Goal: Task Accomplishment & Management: Manage account settings

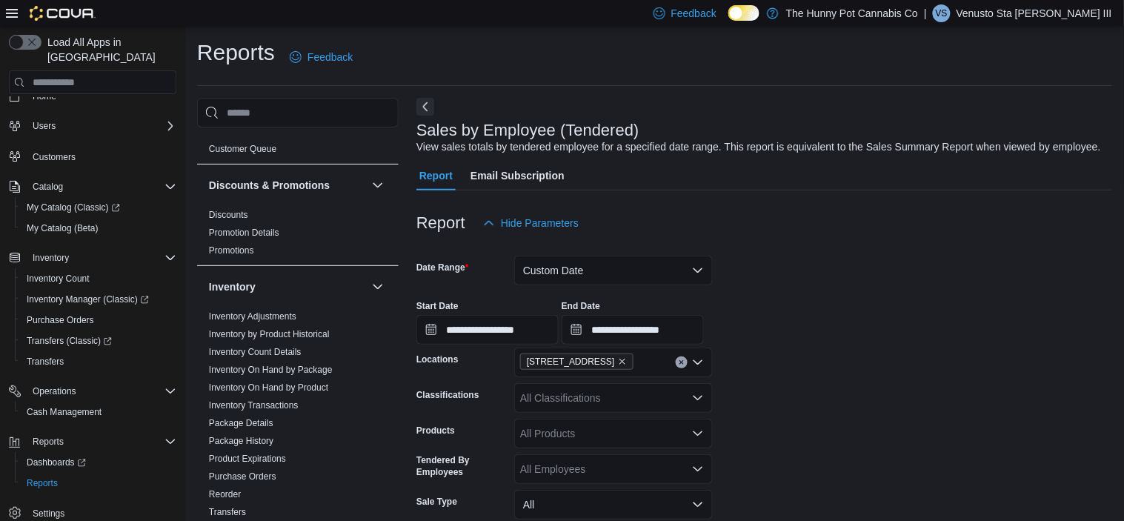
scroll to position [95, 0]
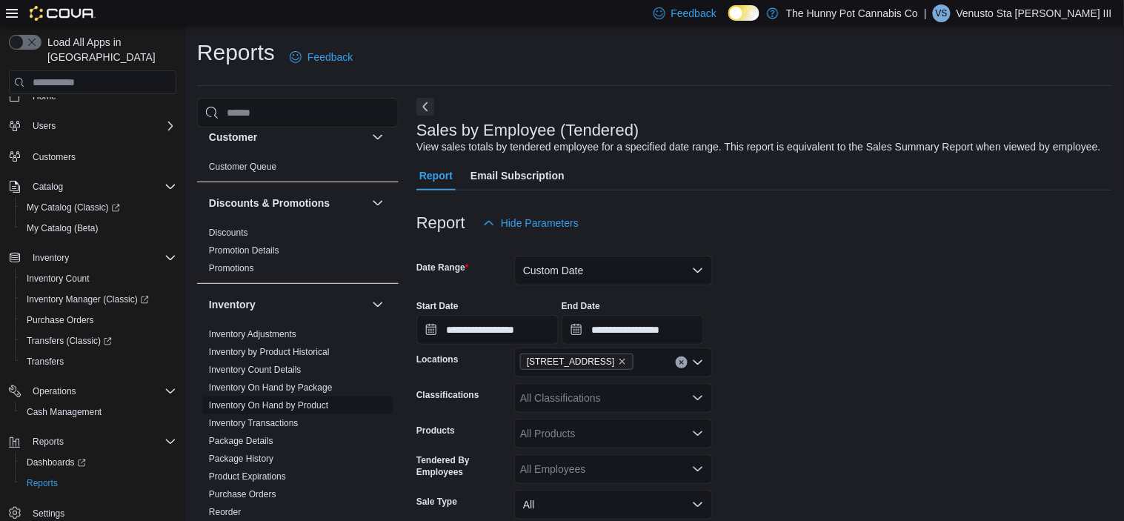
click at [307, 402] on link "Inventory On Hand by Product" at bounding box center [268, 405] width 119 height 10
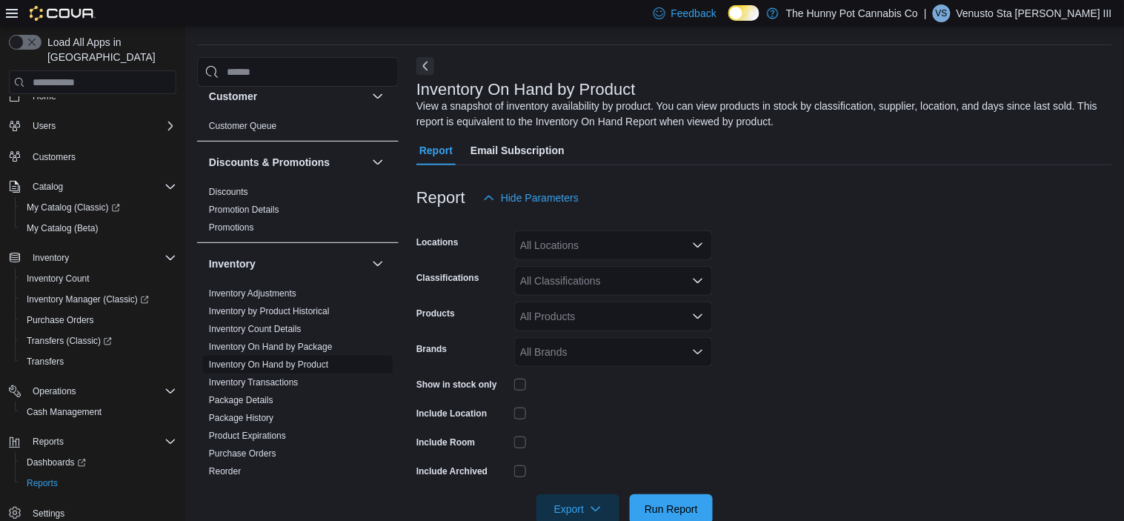
scroll to position [49, 0]
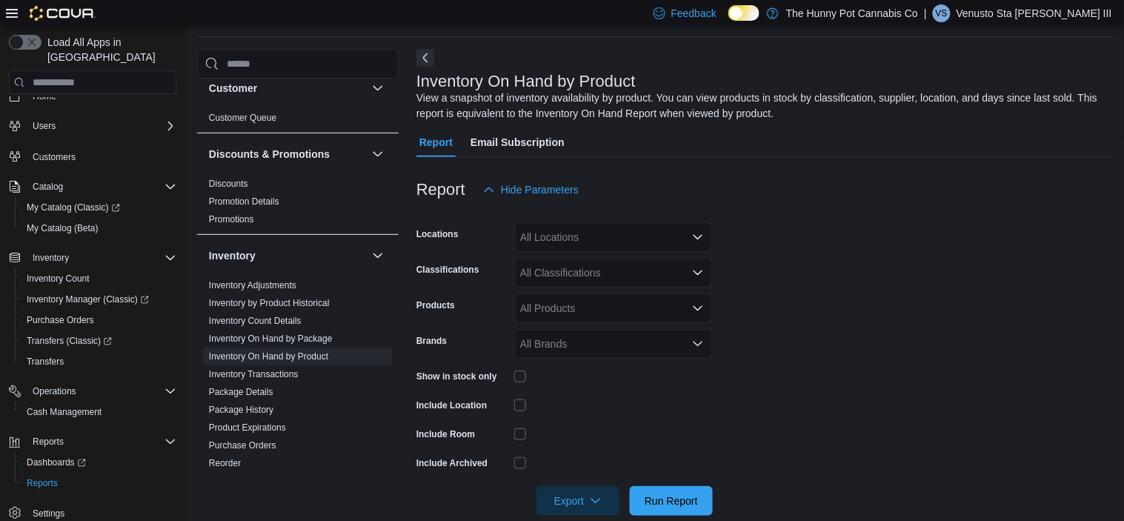
click at [561, 230] on div "All Locations" at bounding box center [613, 237] width 199 height 30
type input "****"
click at [565, 255] on span "2173 Yonge St" at bounding box center [604, 262] width 102 height 15
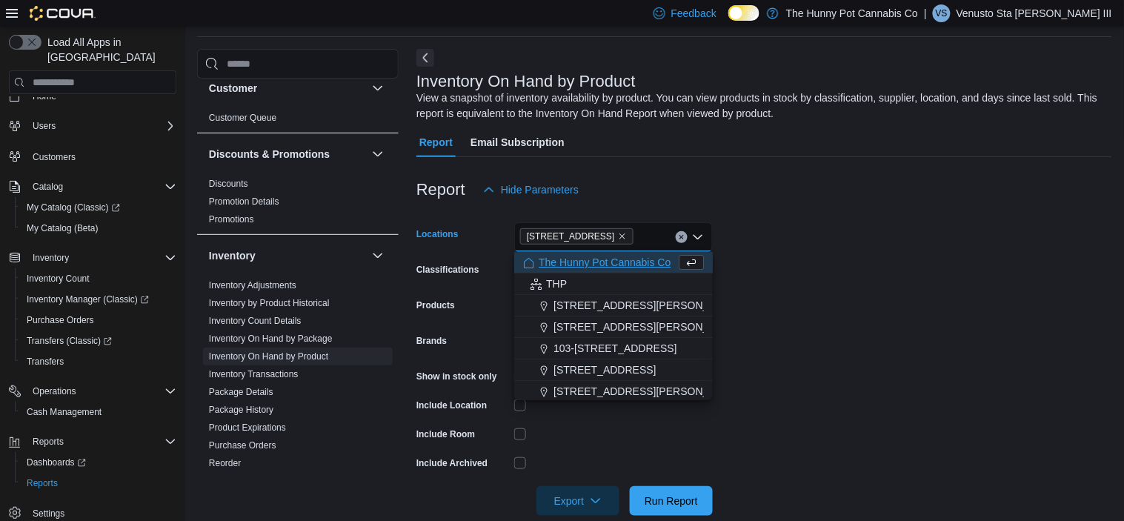
click at [762, 334] on form "Locations 2173 Yonge St Combo box. Selected. 2173 Yonge St. Press Backspace to …" at bounding box center [764, 359] width 696 height 311
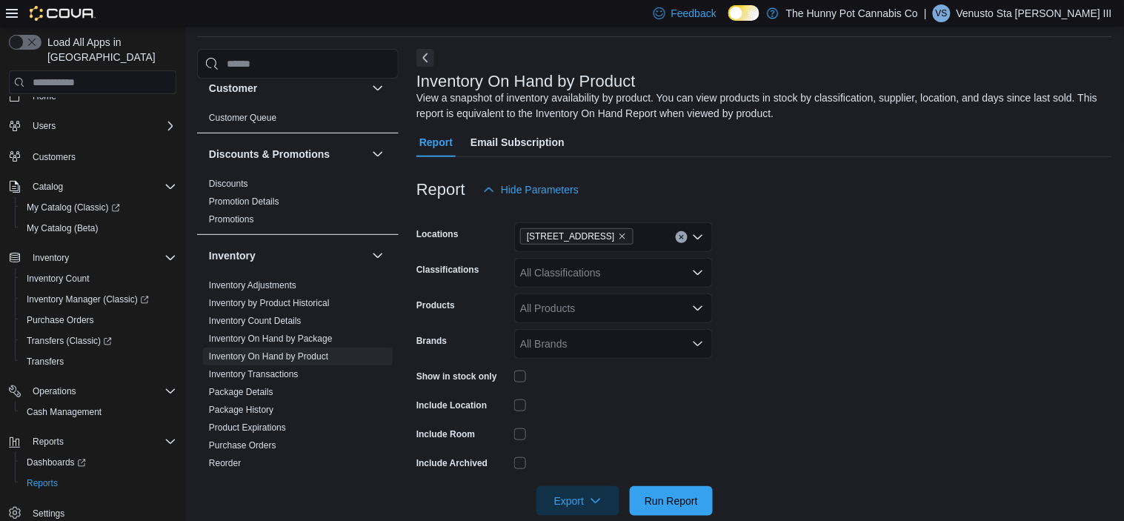
click at [650, 279] on div "All Classifications" at bounding box center [613, 273] width 199 height 30
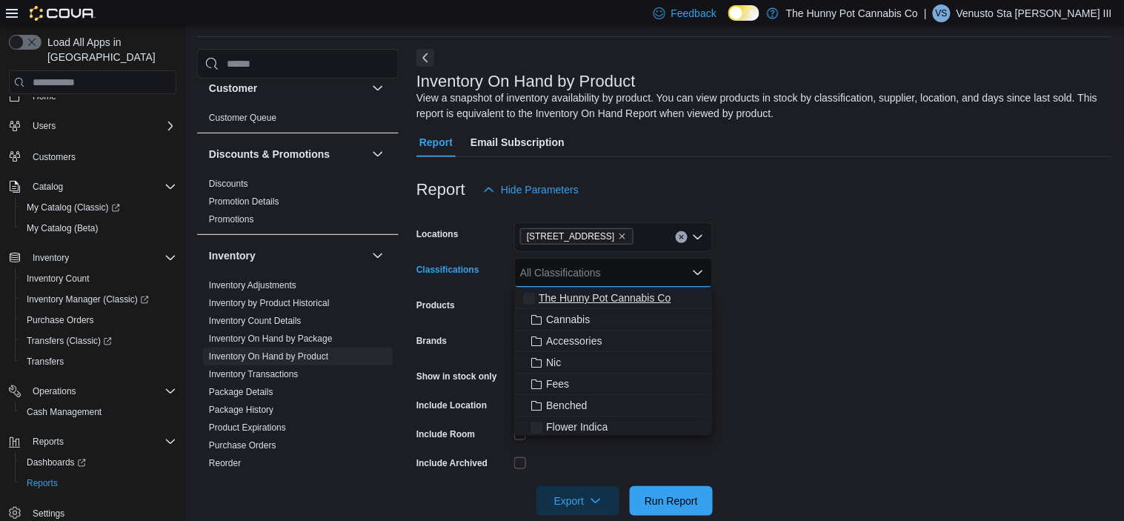
click at [641, 301] on span "The Hunny Pot Cannabis Co" at bounding box center [605, 297] width 132 height 15
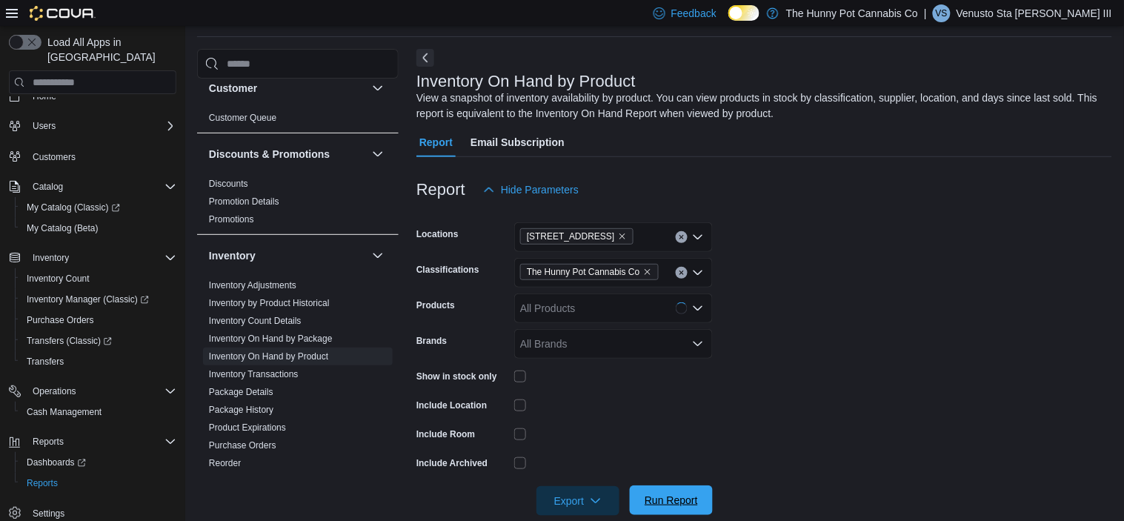
click at [673, 493] on span "Run Report" at bounding box center [670, 500] width 53 height 15
click at [576, 499] on span "Export" at bounding box center [577, 500] width 65 height 30
click at [593, 408] on span "Export to Excel" at bounding box center [580, 408] width 67 height 12
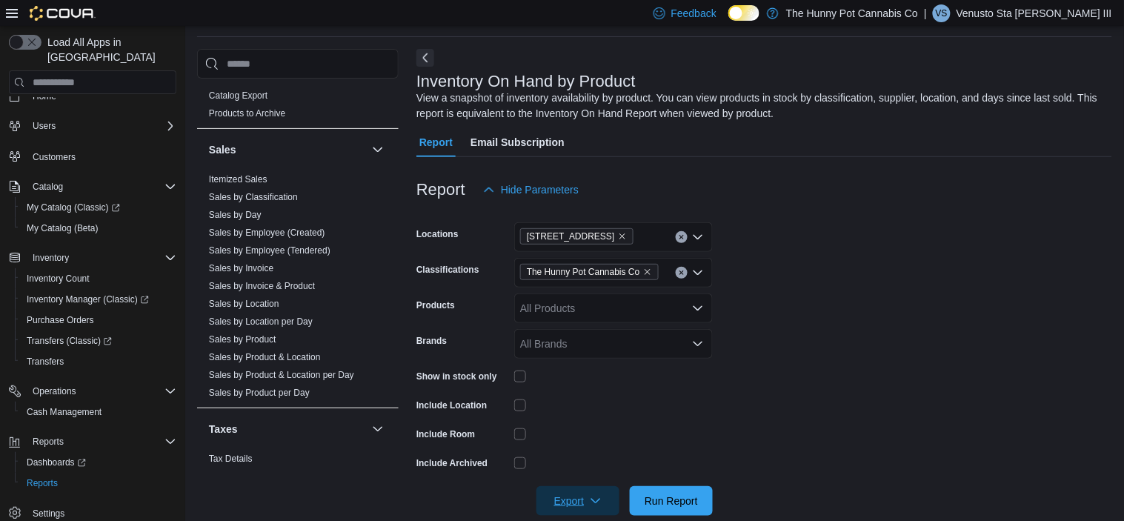
scroll to position [799, 0]
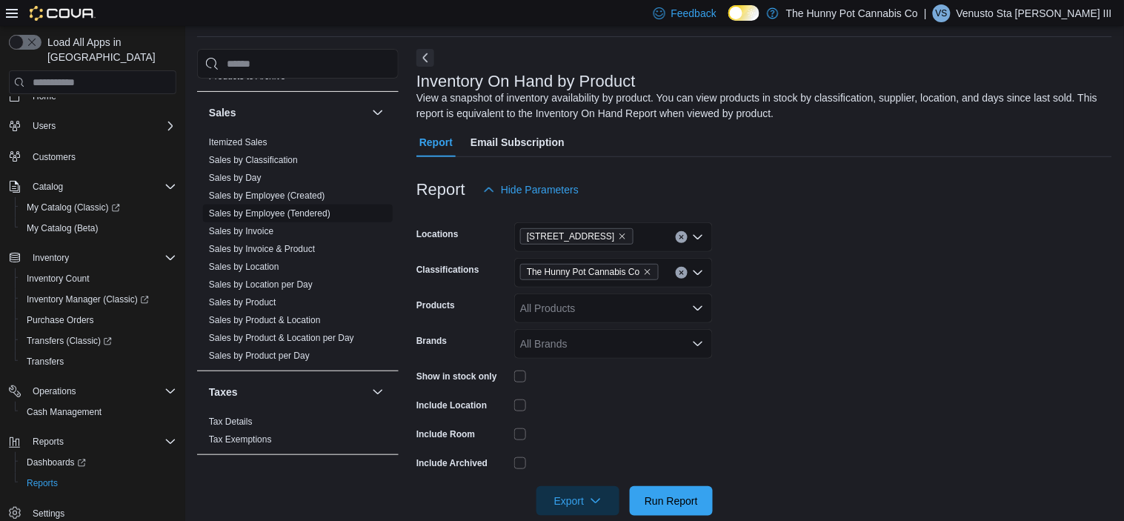
click at [310, 216] on link "Sales by Employee (Tendered)" at bounding box center [269, 213] width 121 height 10
click at [304, 187] on span "Sales by Day" at bounding box center [298, 178] width 190 height 18
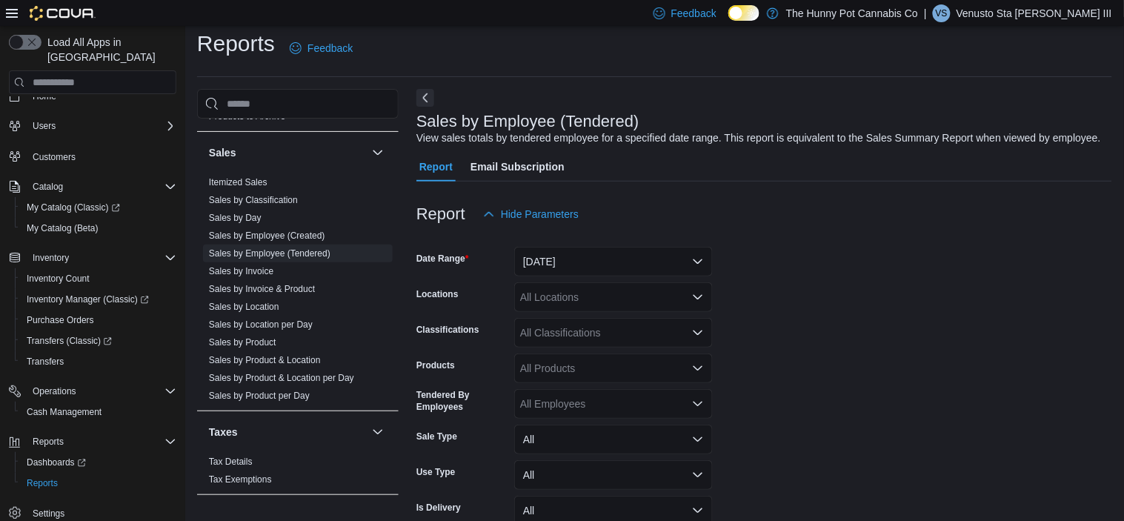
scroll to position [49, 0]
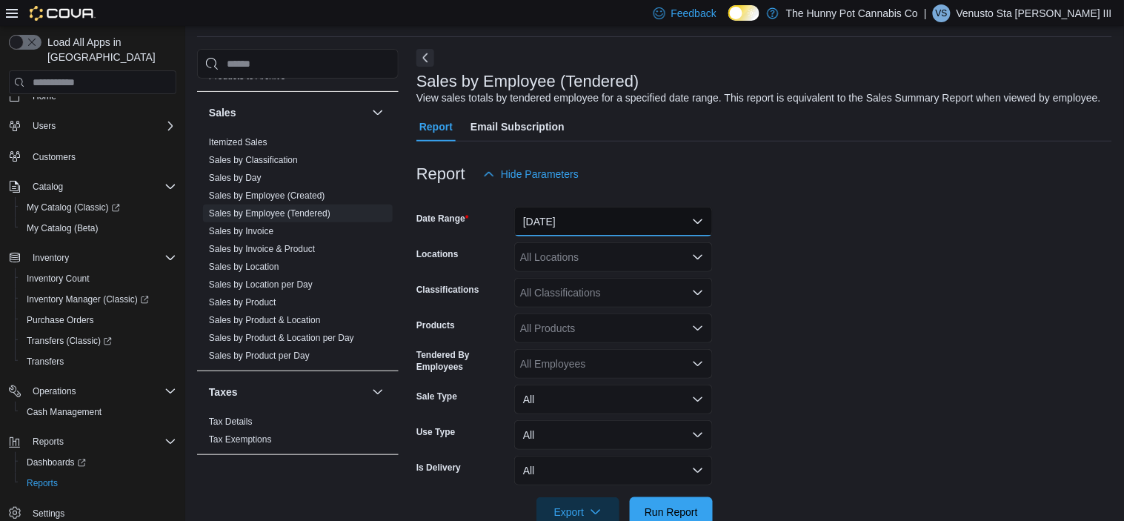
click at [622, 236] on button "Yesterday" at bounding box center [613, 222] width 199 height 30
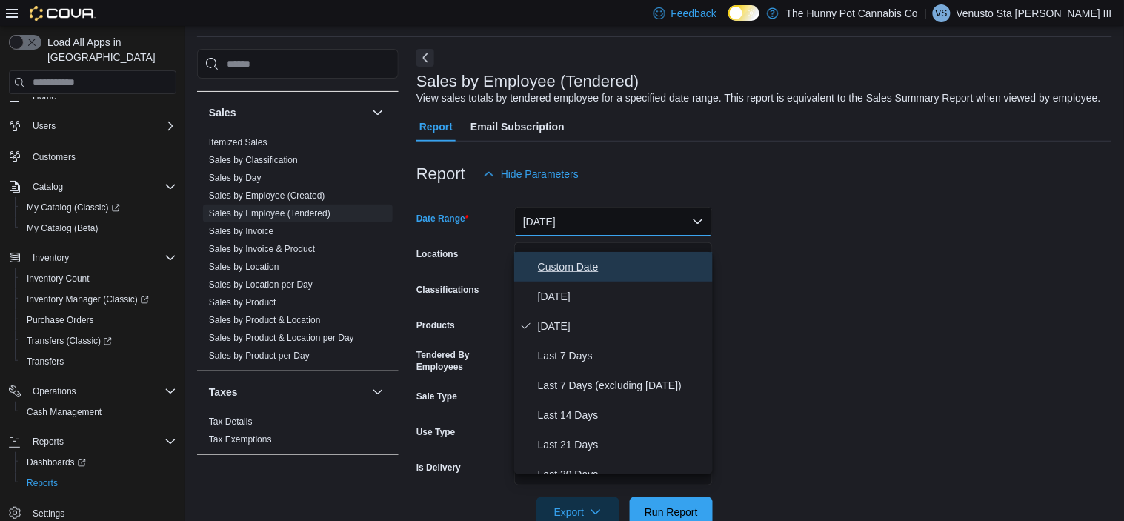
click at [566, 261] on span "Custom Date" at bounding box center [622, 267] width 169 height 18
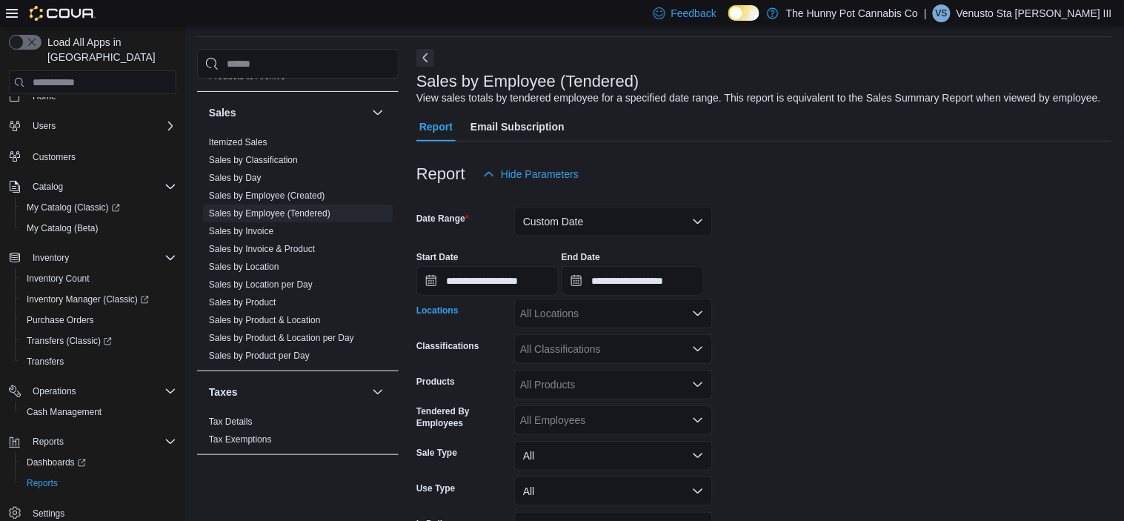
click at [561, 325] on div "All Locations" at bounding box center [613, 314] width 199 height 30
type input "****"
click at [567, 350] on span "2173 Yonge St" at bounding box center [604, 354] width 102 height 15
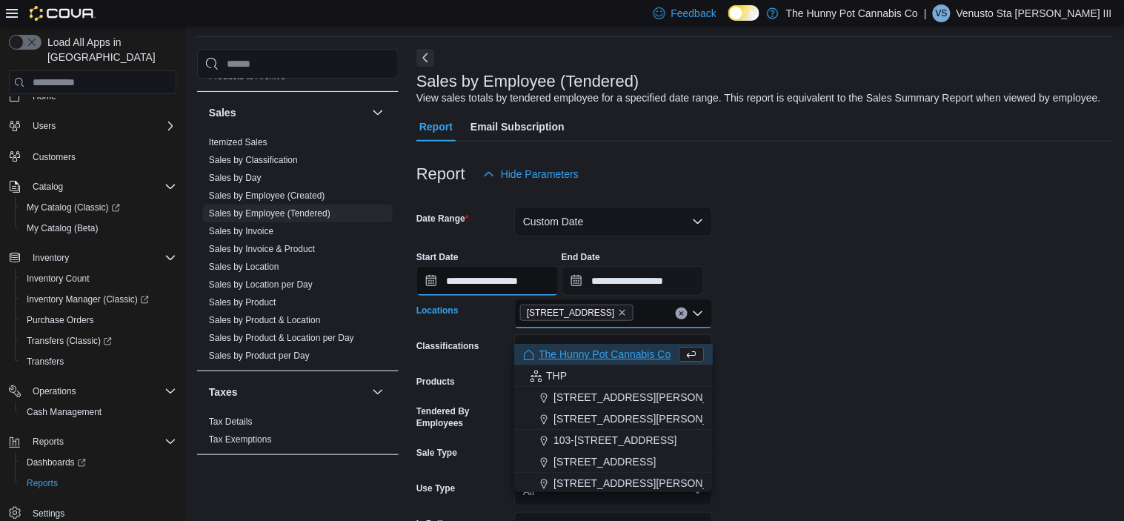
click at [539, 296] on input "**********" at bounding box center [487, 281] width 142 height 30
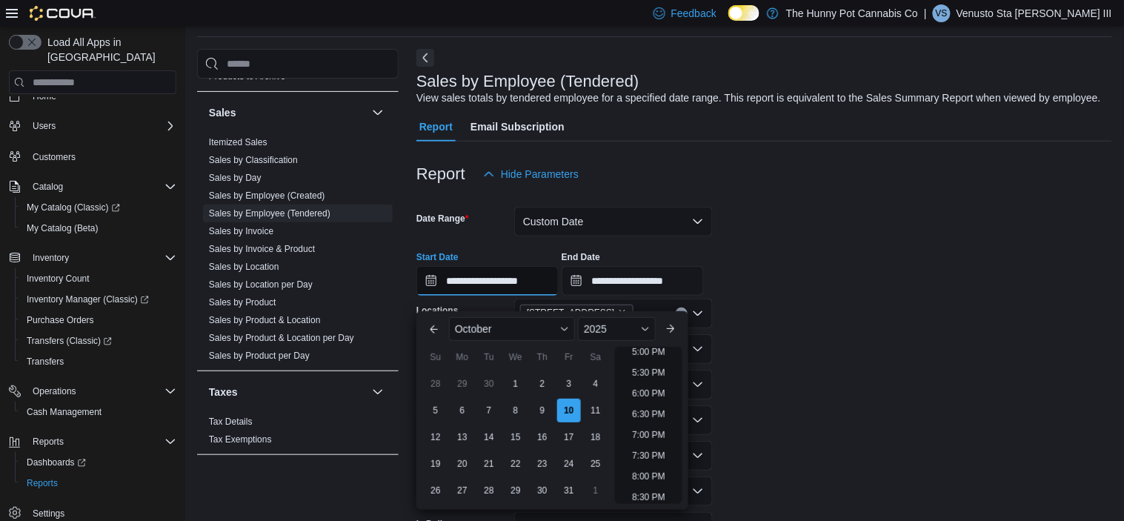
scroll to position [716, 0]
click at [642, 426] on li "7:00 PM" at bounding box center [648, 431] width 45 height 18
type input "**********"
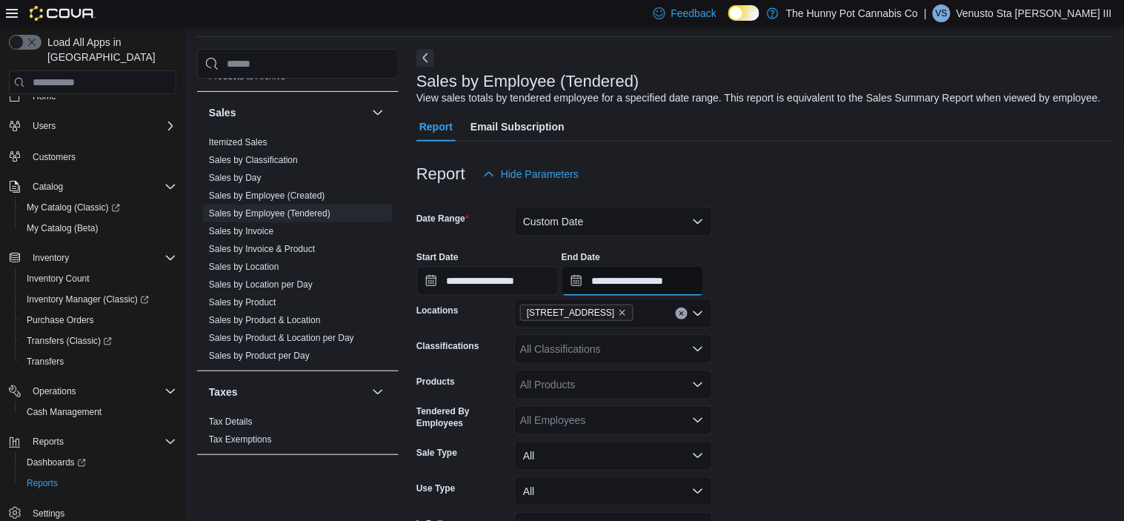
click at [704, 296] on input "**********" at bounding box center [633, 281] width 142 height 30
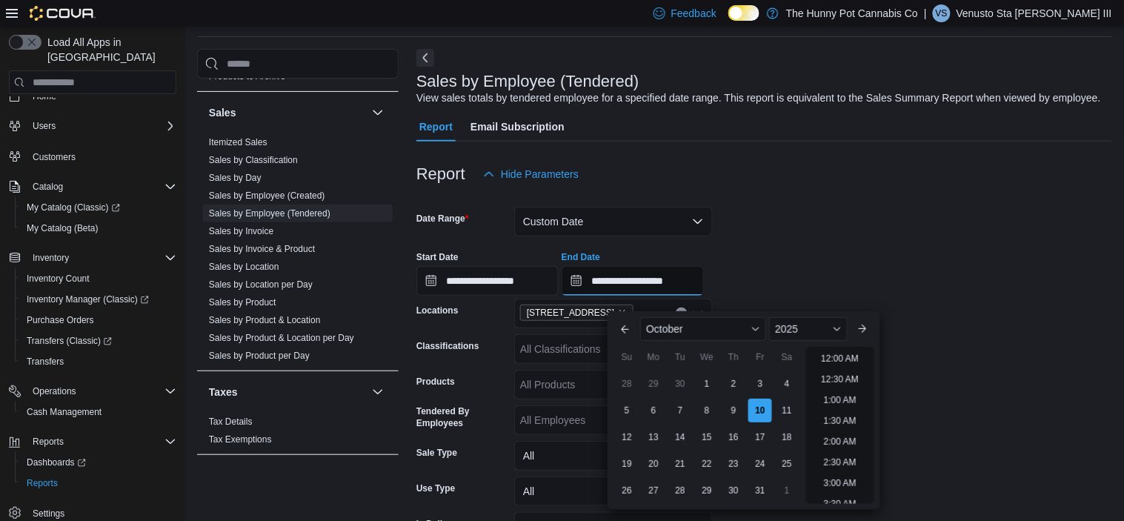
scroll to position [841, 0]
click at [839, 347] on li "8:00 PM" at bounding box center [840, 348] width 45 height 18
type input "**********"
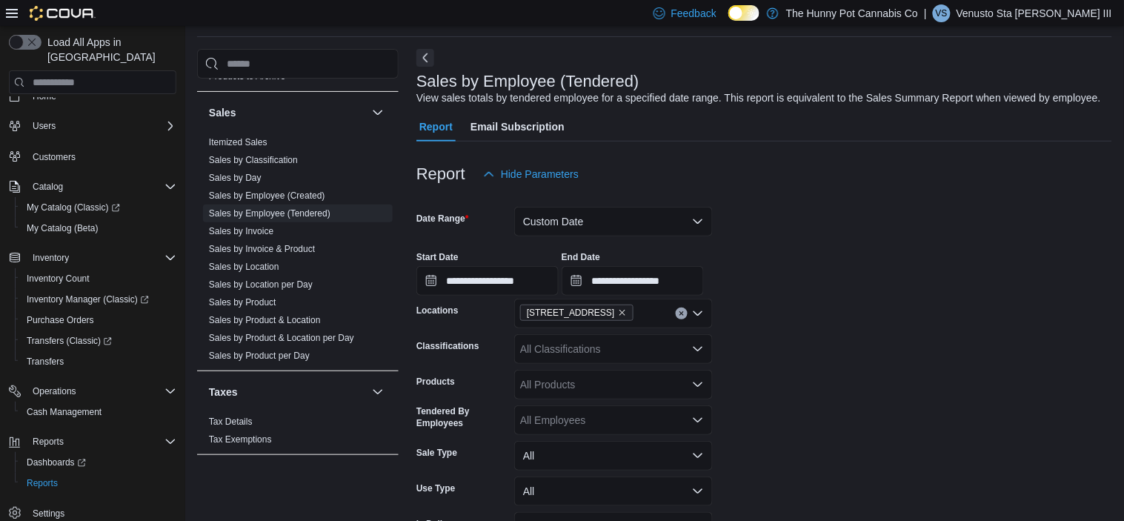
scroll to position [156, 0]
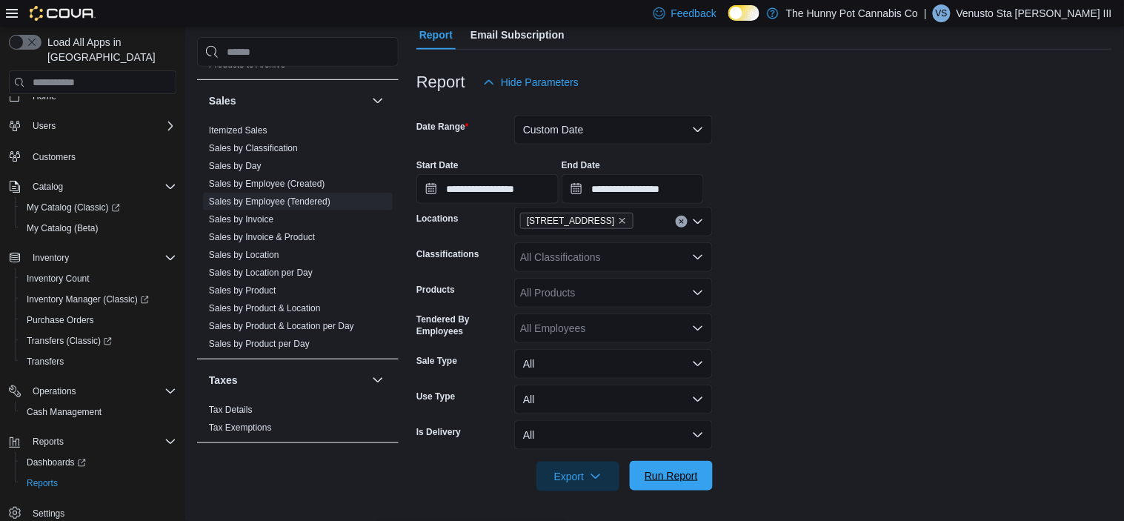
click at [696, 474] on span "Run Report" at bounding box center [670, 475] width 53 height 15
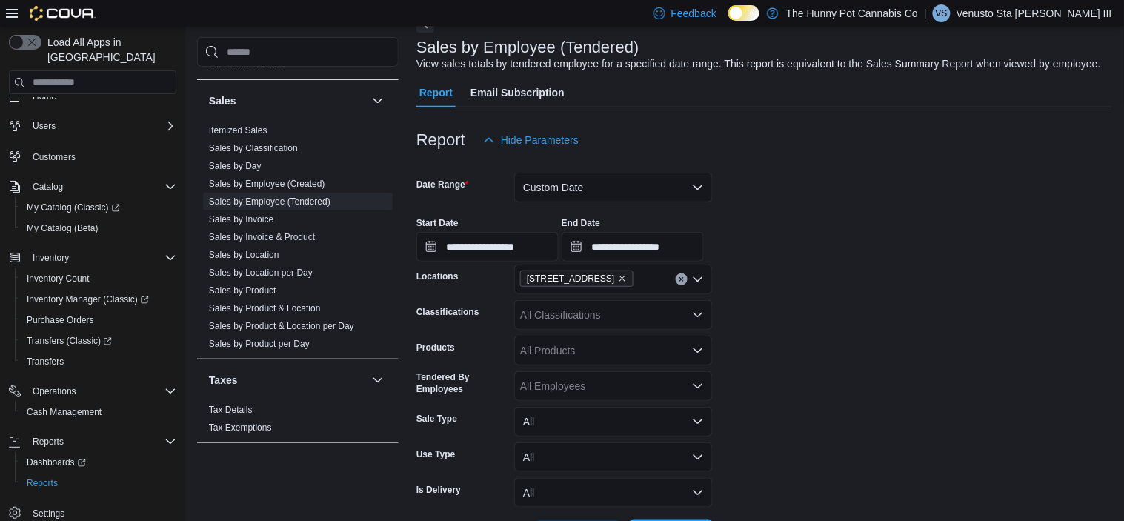
scroll to position [80, 0]
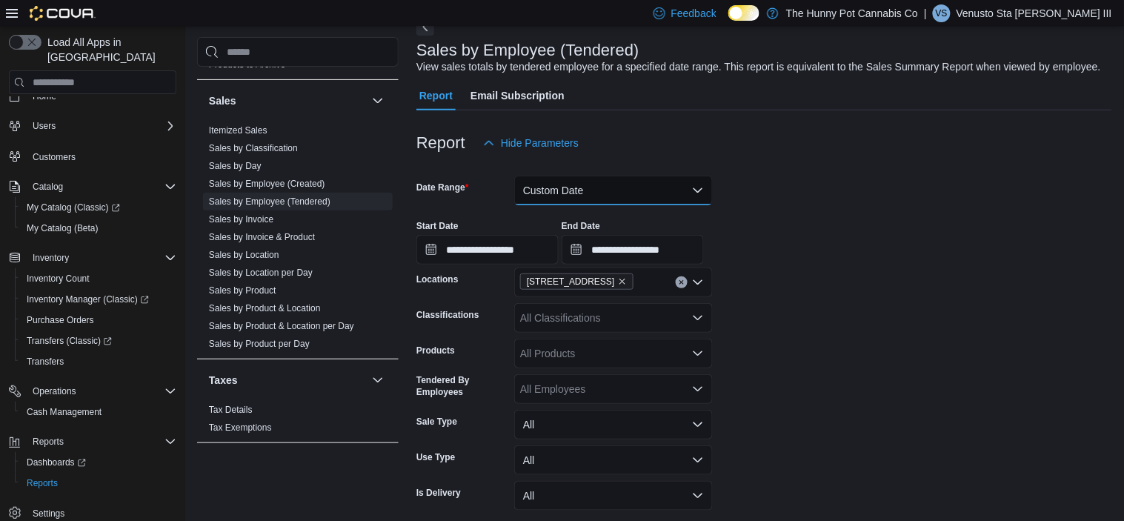
click at [590, 204] on button "Custom Date" at bounding box center [613, 191] width 199 height 30
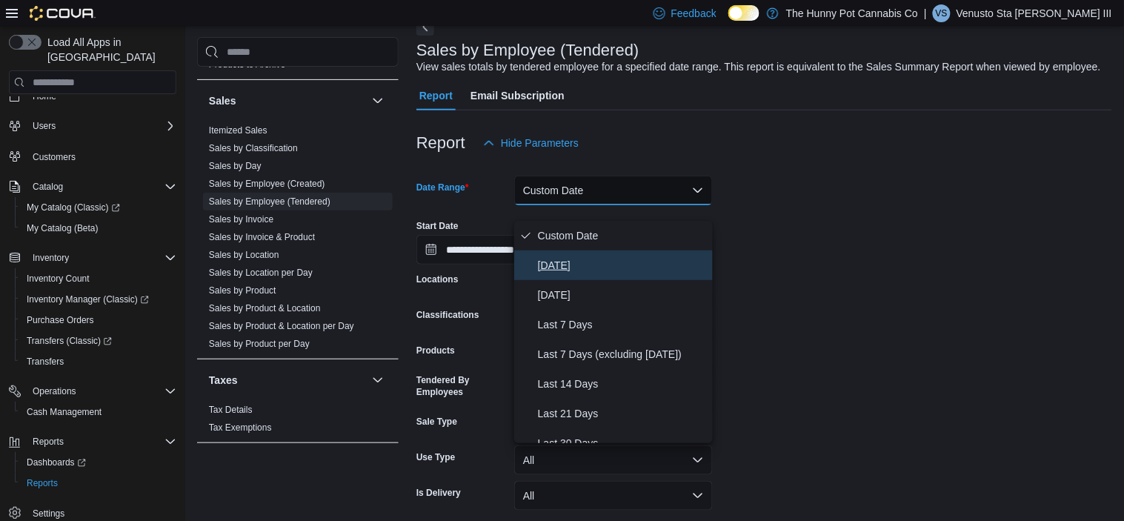
click at [574, 261] on span "Today" at bounding box center [622, 265] width 169 height 18
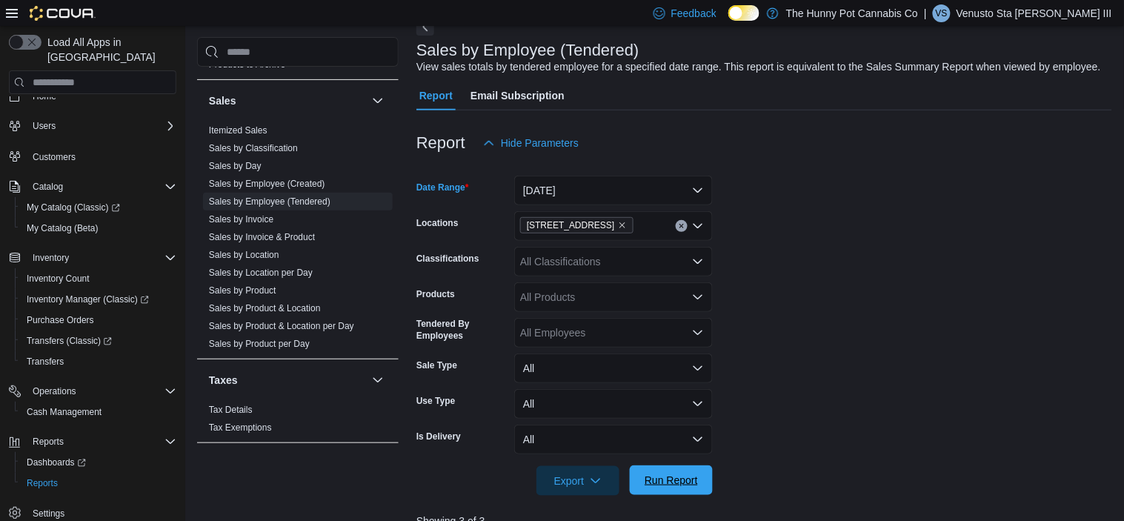
click at [673, 487] on span "Run Report" at bounding box center [670, 480] width 53 height 15
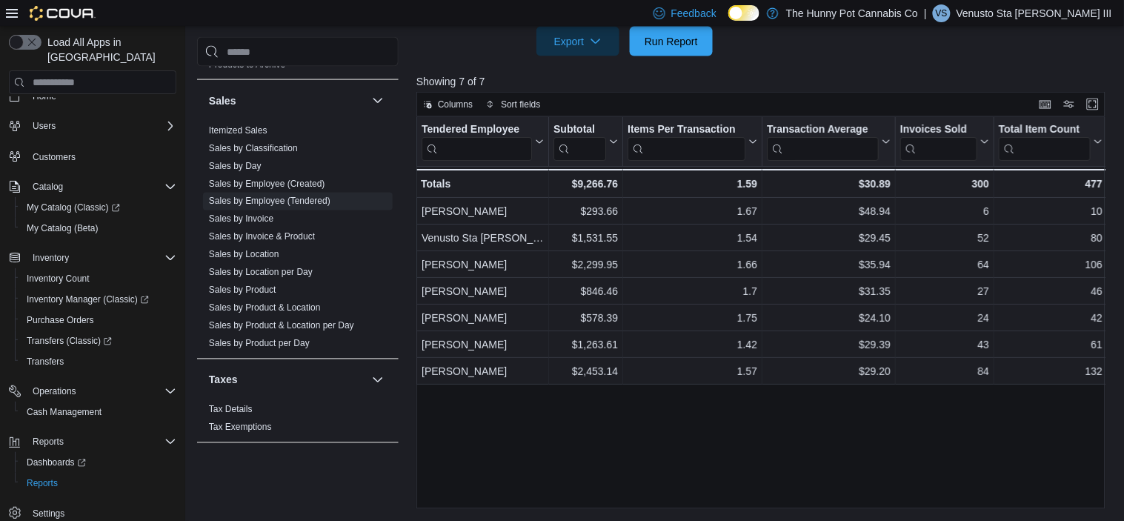
scroll to position [531, 0]
click at [44, 477] on span "Reports" at bounding box center [42, 483] width 31 height 12
click at [108, 428] on div "Reports Dashboards Reports" at bounding box center [92, 462] width 167 height 68
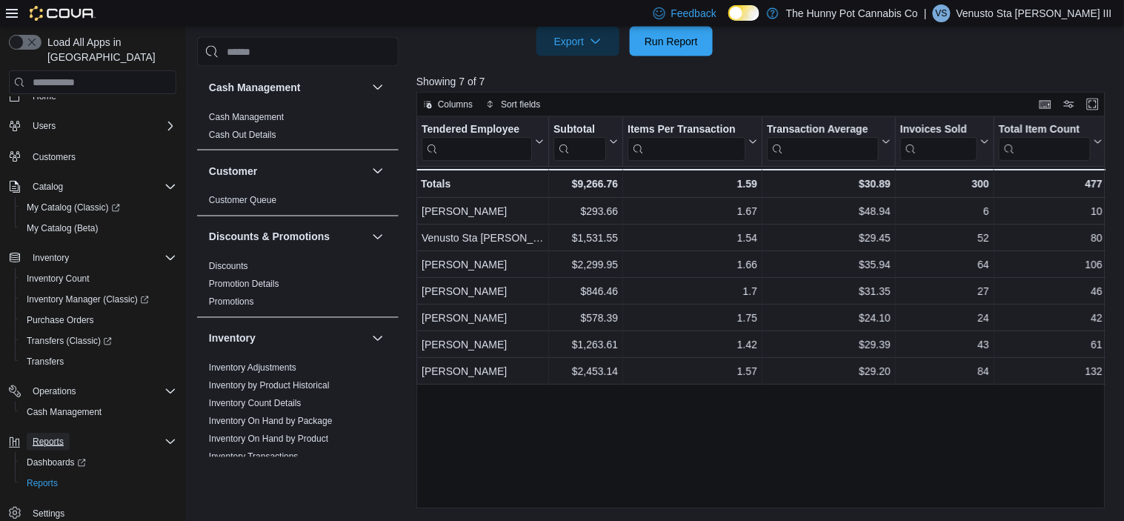
click at [42, 436] on span "Reports" at bounding box center [48, 442] width 31 height 12
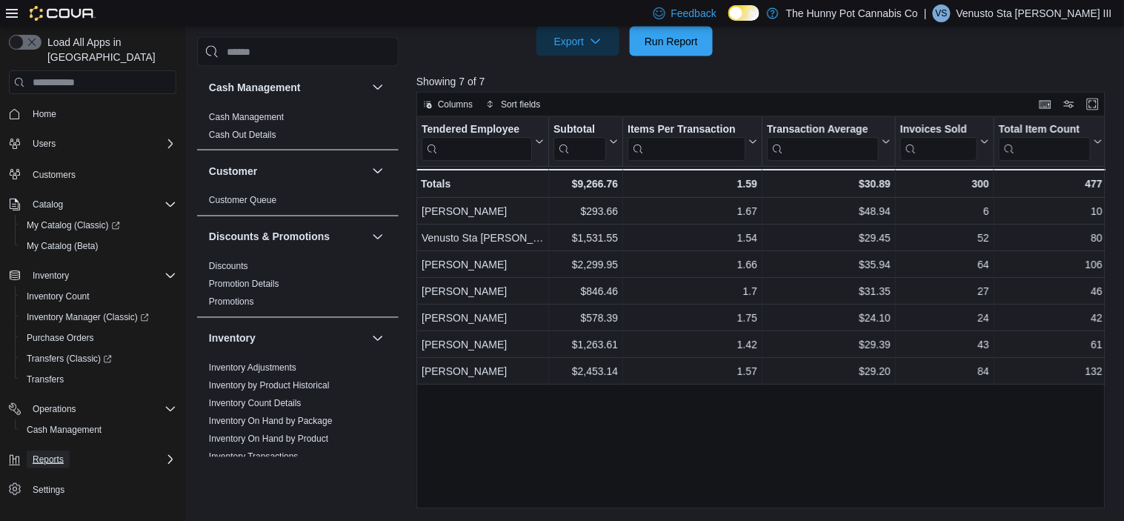
click at [41, 453] on span "Reports" at bounding box center [48, 459] width 31 height 12
click at [49, 495] on span "Reports" at bounding box center [42, 501] width 31 height 12
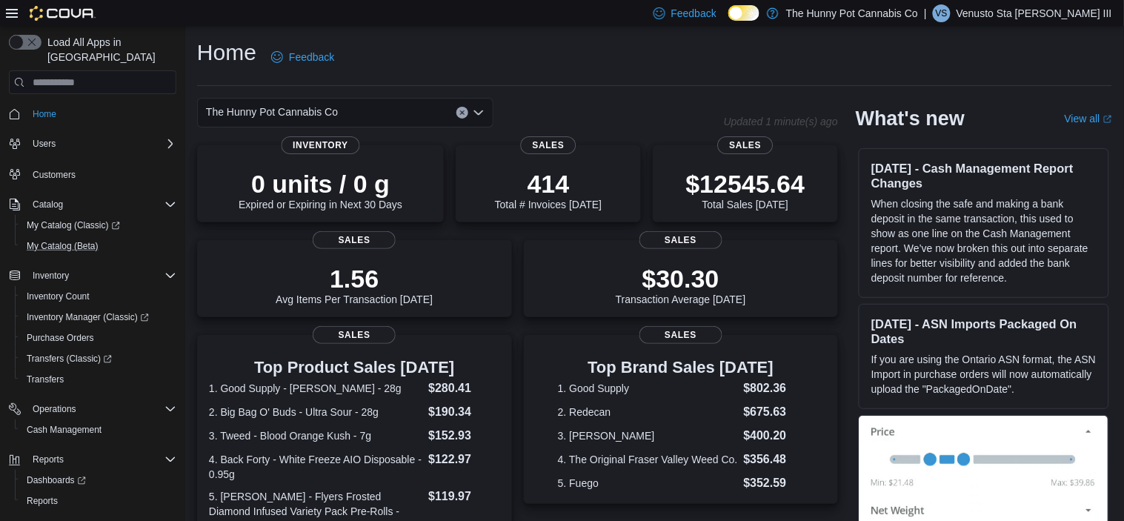
scroll to position [18, 0]
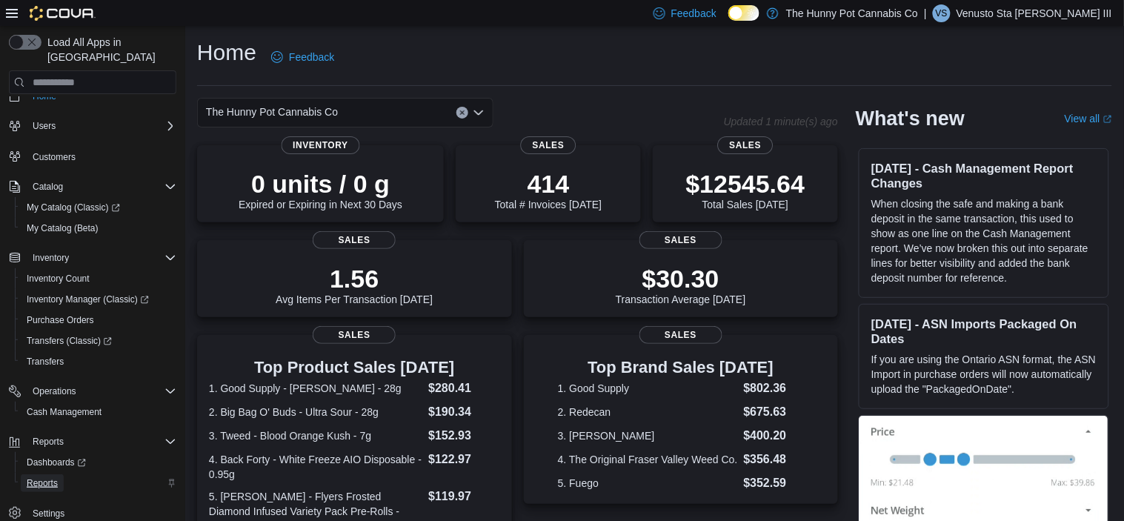
click at [43, 477] on span "Reports" at bounding box center [42, 483] width 31 height 12
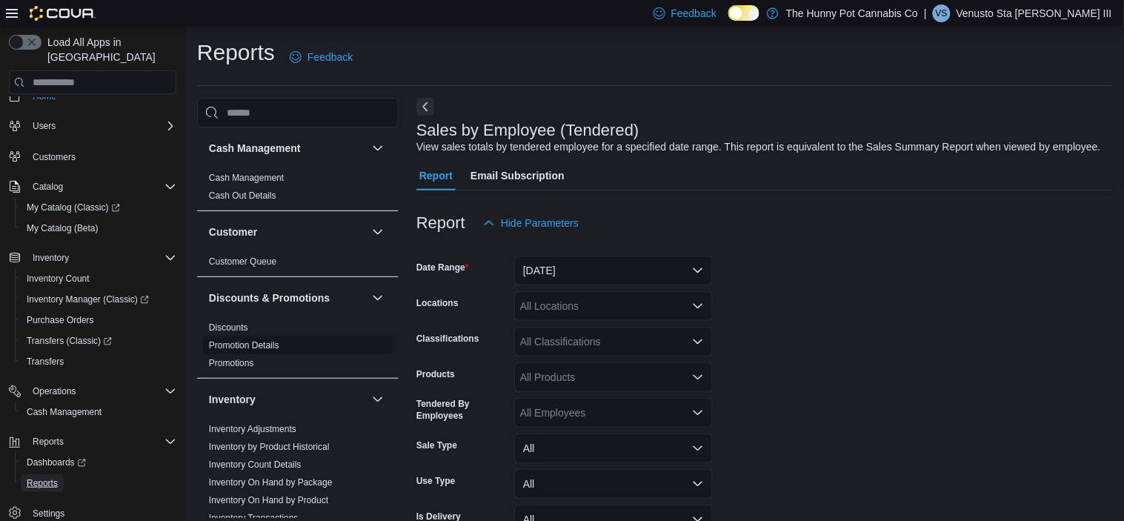
scroll to position [2, 0]
click at [65, 406] on span "Cash Management" at bounding box center [64, 412] width 75 height 12
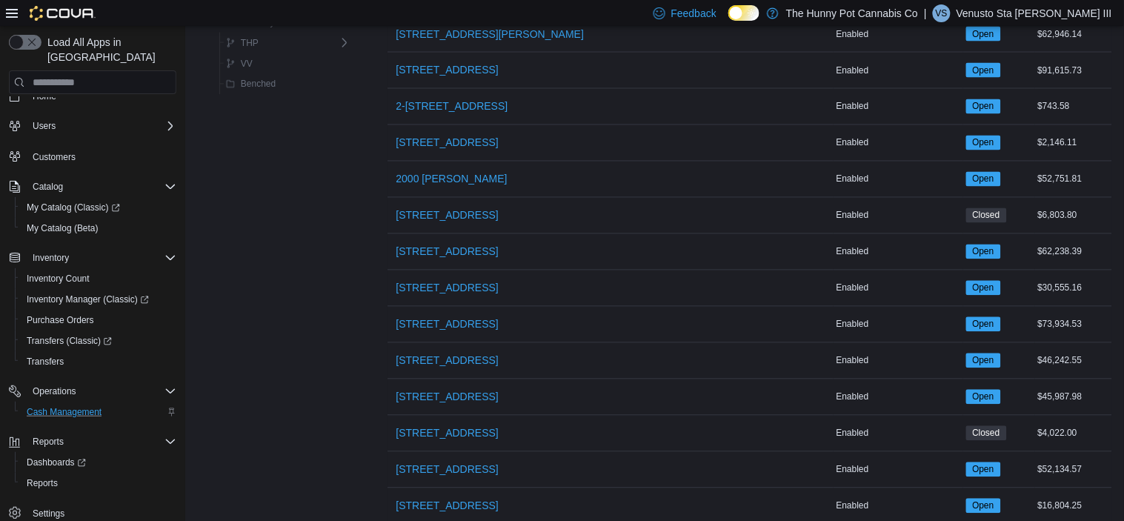
scroll to position [655, 0]
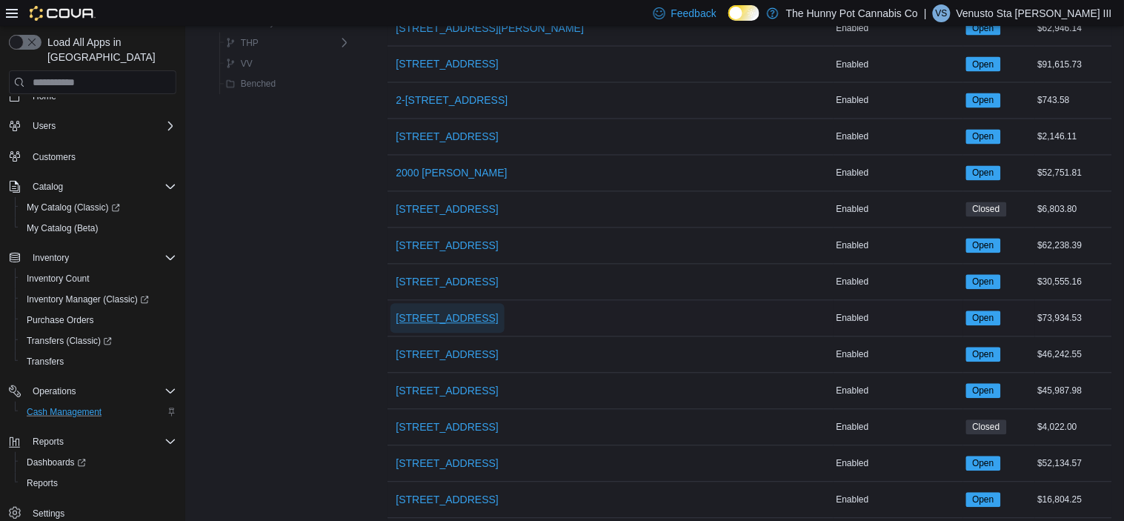
click at [406, 319] on span "2173 Yonge St" at bounding box center [447, 318] width 102 height 15
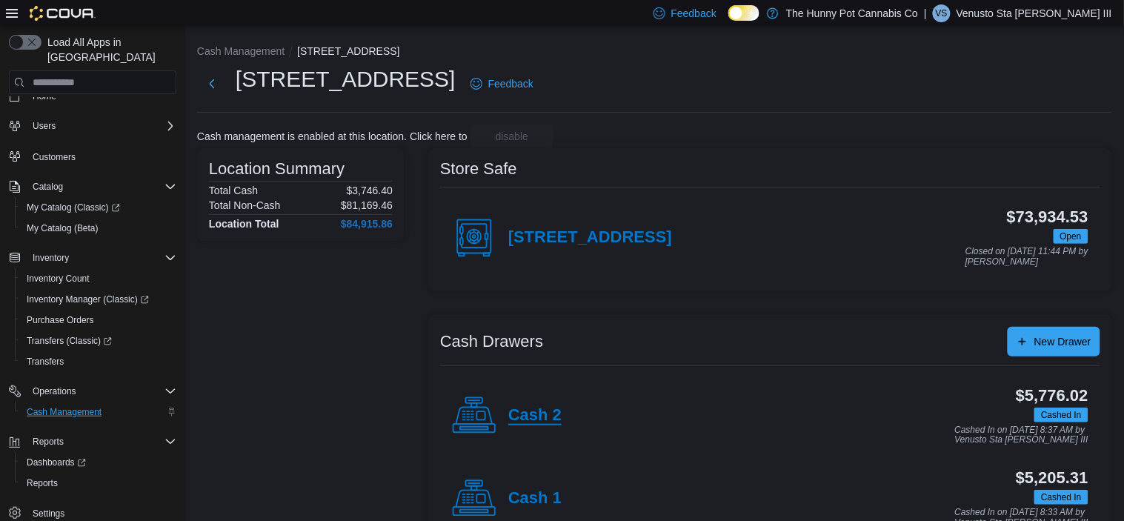
click at [521, 416] on h4 "Cash 2" at bounding box center [534, 415] width 53 height 19
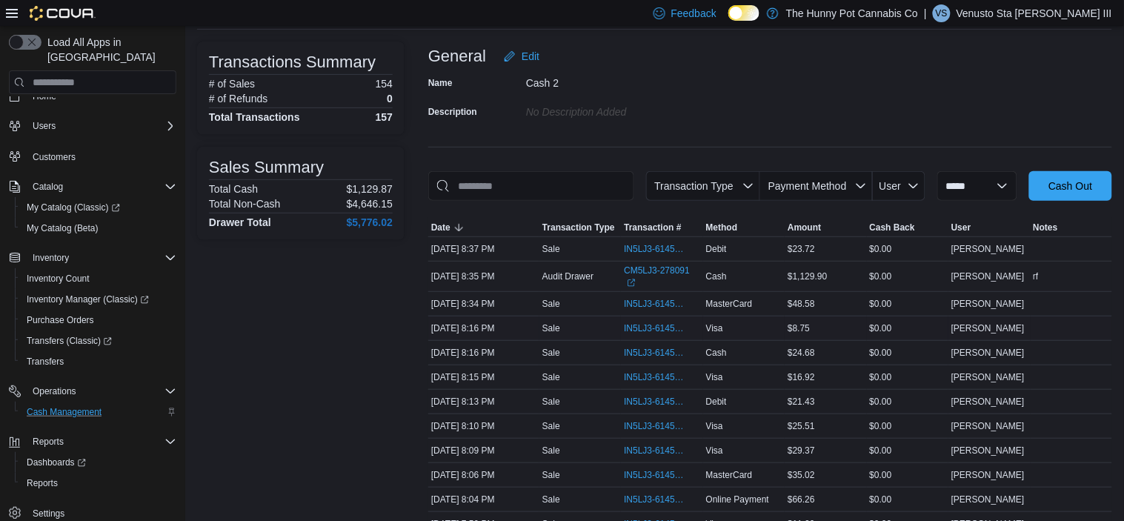
scroll to position [84, 0]
click at [664, 446] on span "IN5LJ3-6145227" at bounding box center [654, 449] width 61 height 12
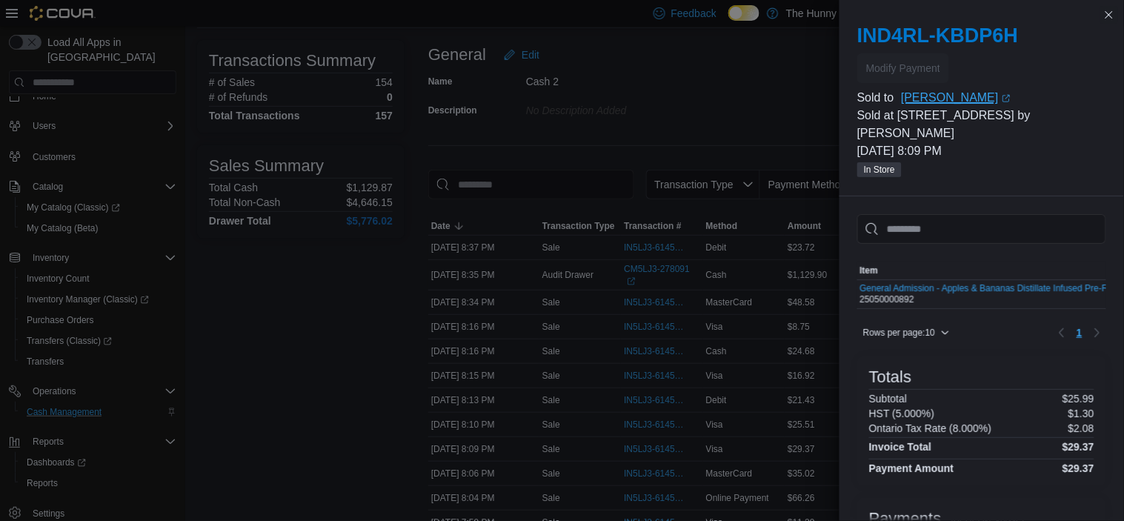
click at [956, 100] on link "Shania Rodrigues (opens in a new tab or window)" at bounding box center [1003, 98] width 205 height 18
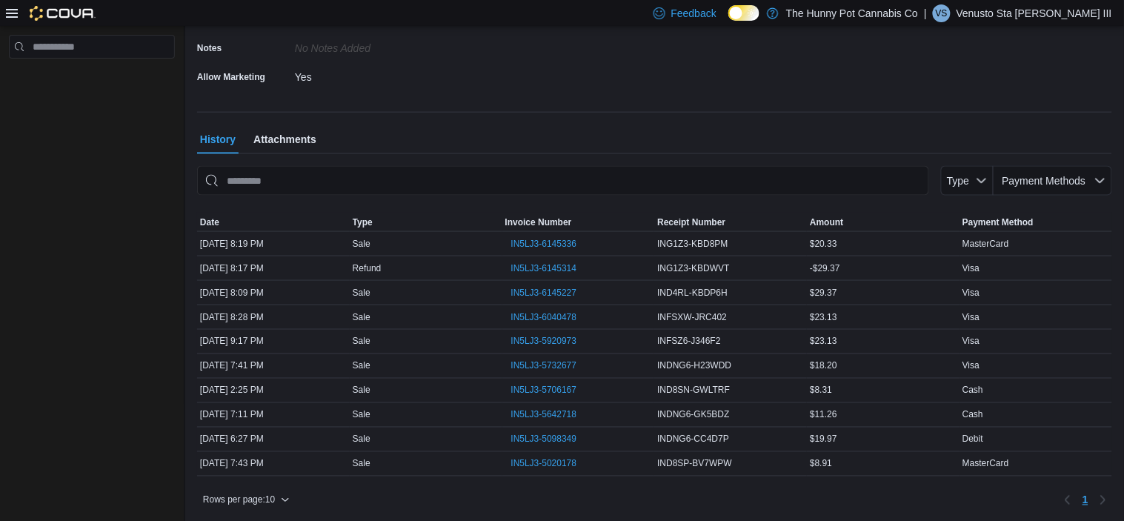
scroll to position [402, 0]
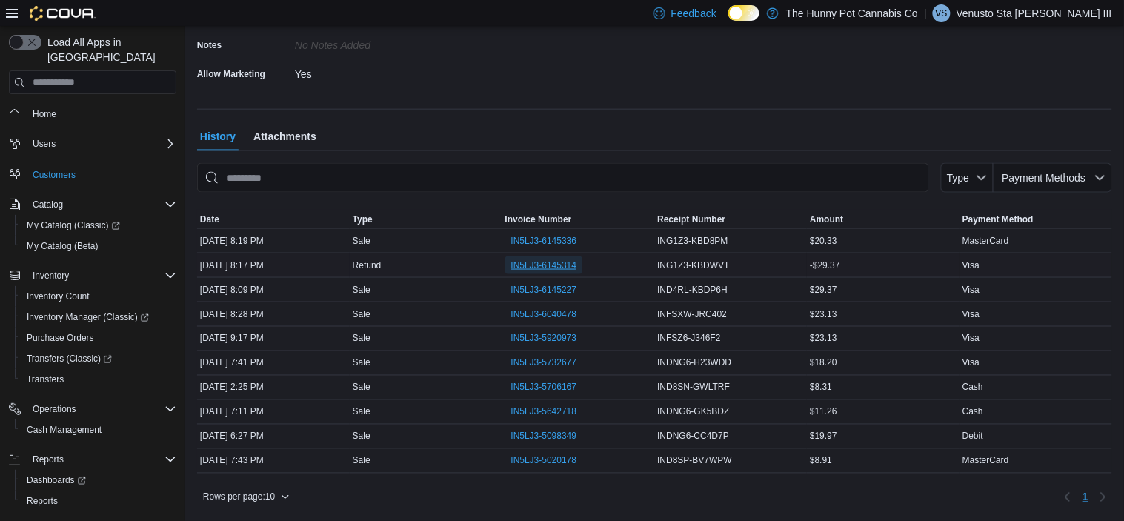
click at [555, 261] on span "IN5LJ3-6145314" at bounding box center [544, 265] width 66 height 12
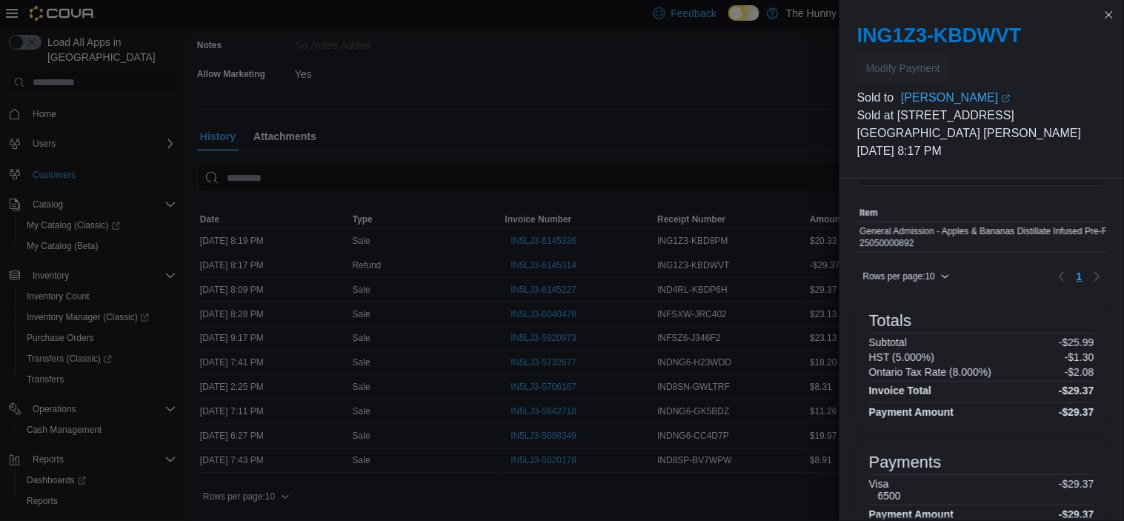
scroll to position [83, 0]
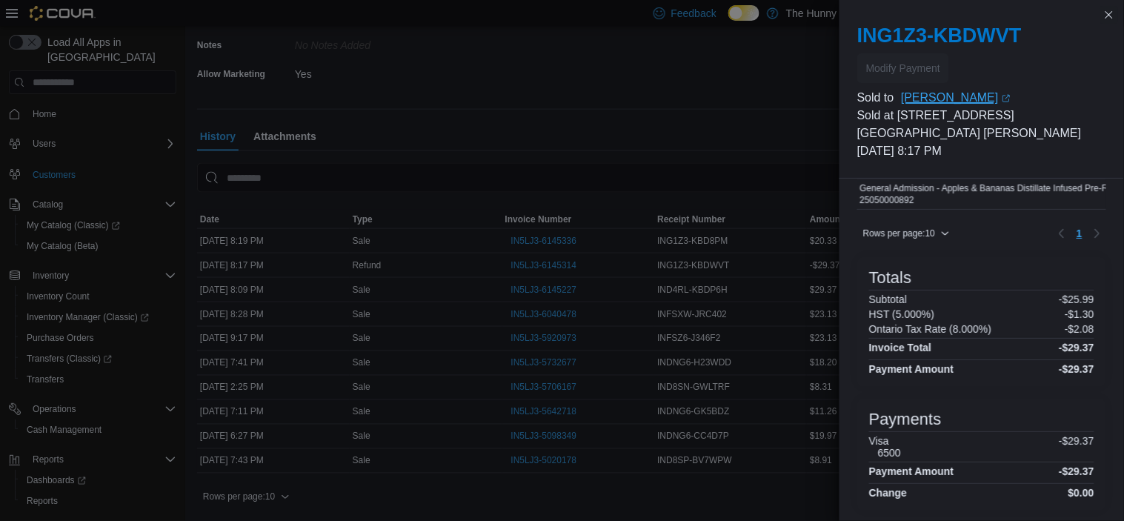
click at [953, 99] on link "Shania Rodrigues (opens in a new tab or window)" at bounding box center [1003, 98] width 205 height 18
